Goal: Information Seeking & Learning: Learn about a topic

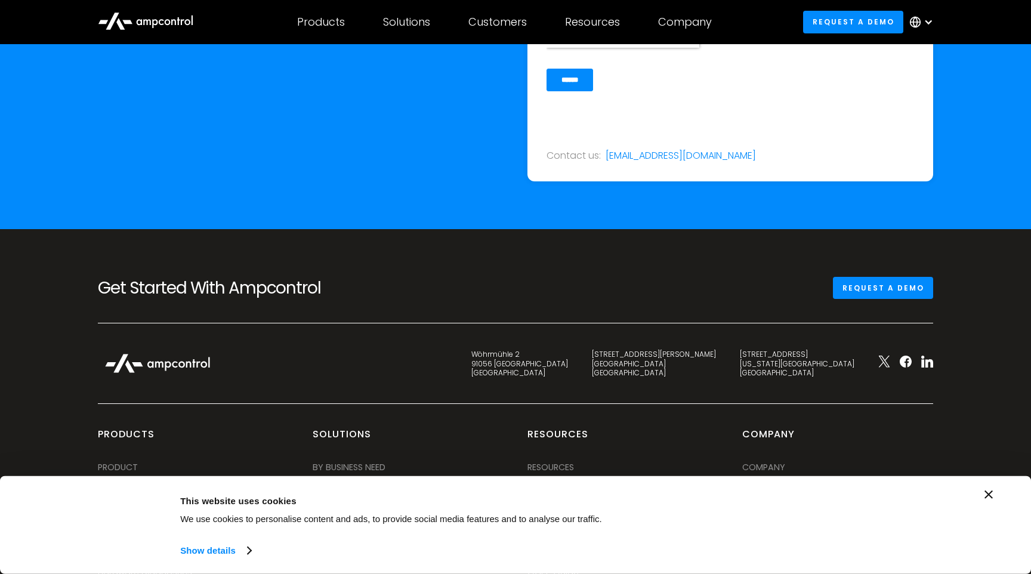
scroll to position [4434, 0]
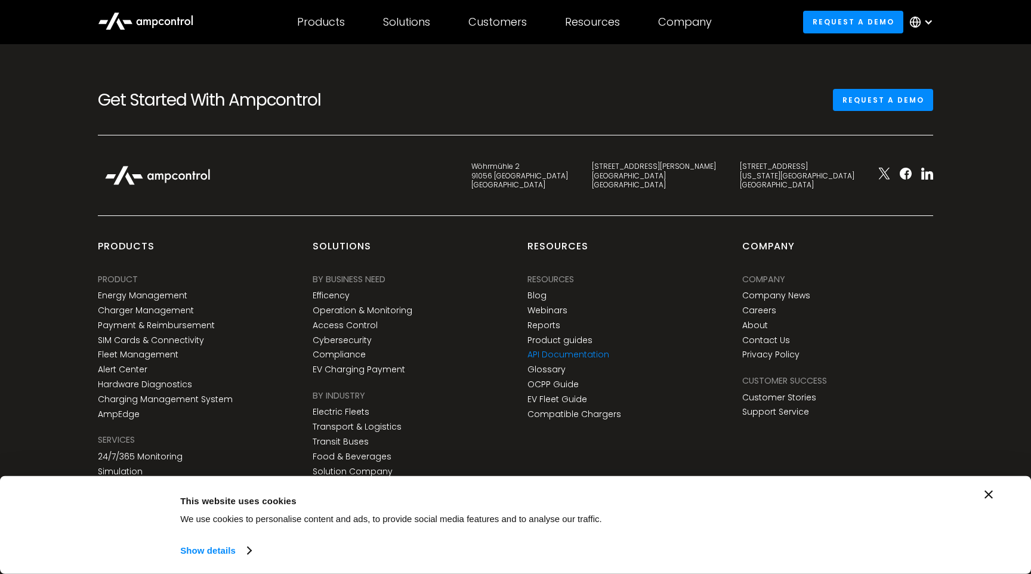
click at [570, 350] on link "API Documentation" at bounding box center [568, 355] width 82 height 10
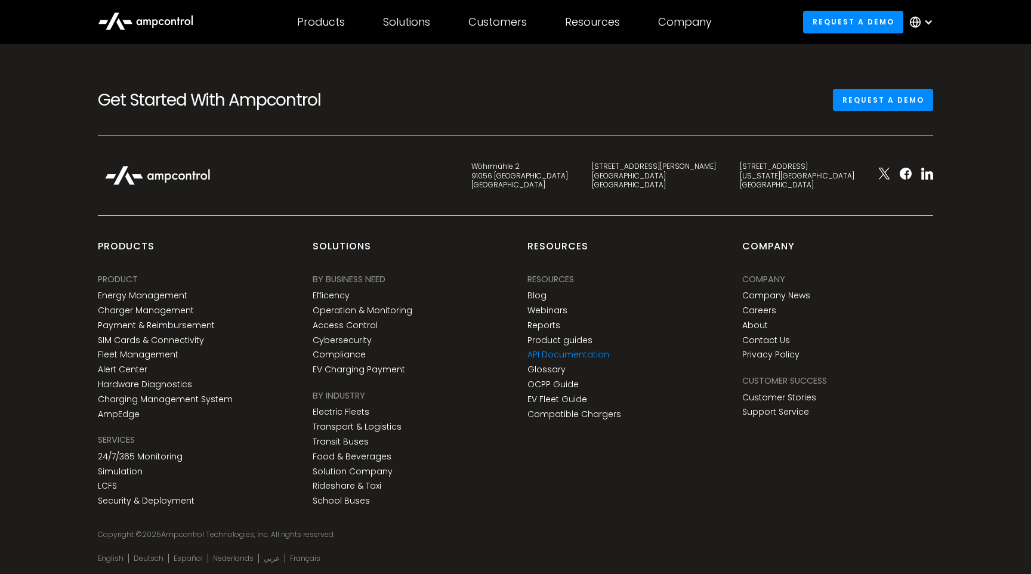
click at [570, 350] on link "API Documentation" at bounding box center [568, 355] width 82 height 10
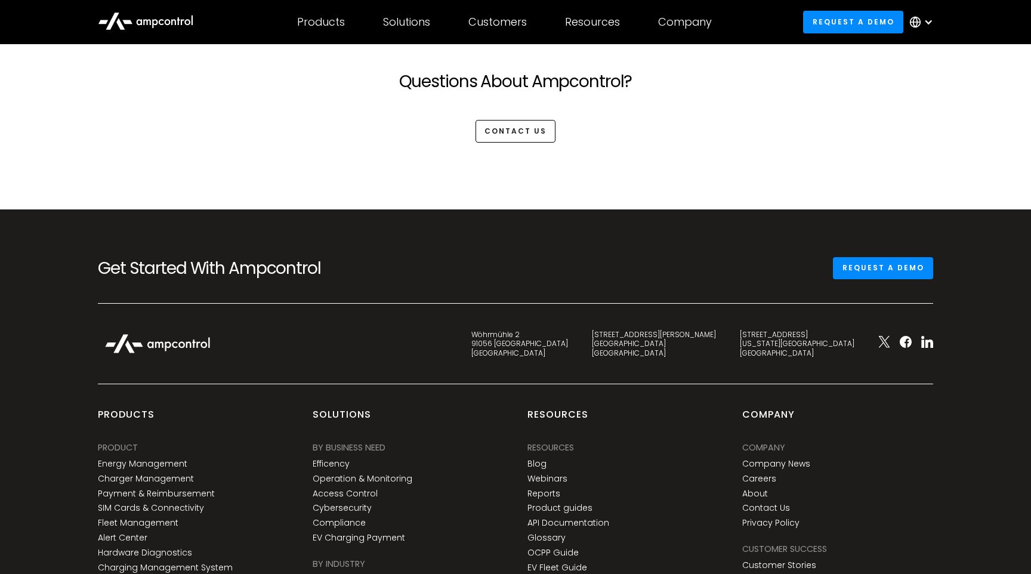
scroll to position [3114, 0]
